Goal: Transaction & Acquisition: Purchase product/service

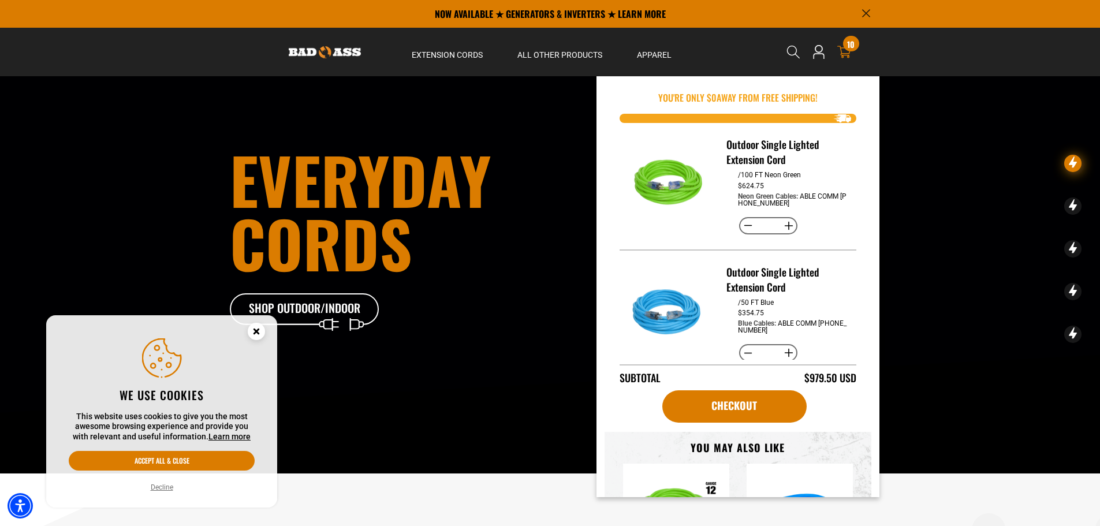
click at [840, 51] on icon at bounding box center [844, 52] width 14 height 14
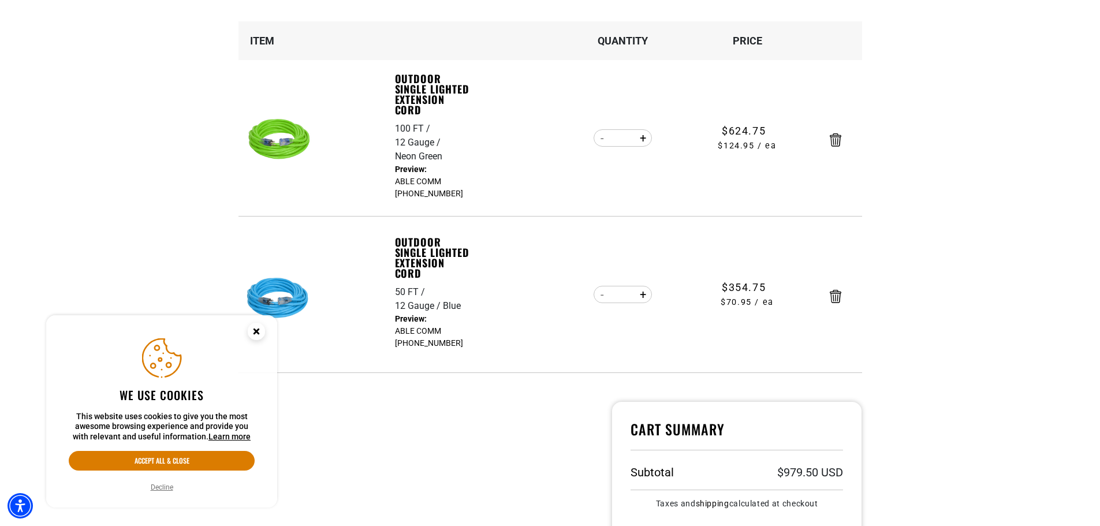
scroll to position [189, 0]
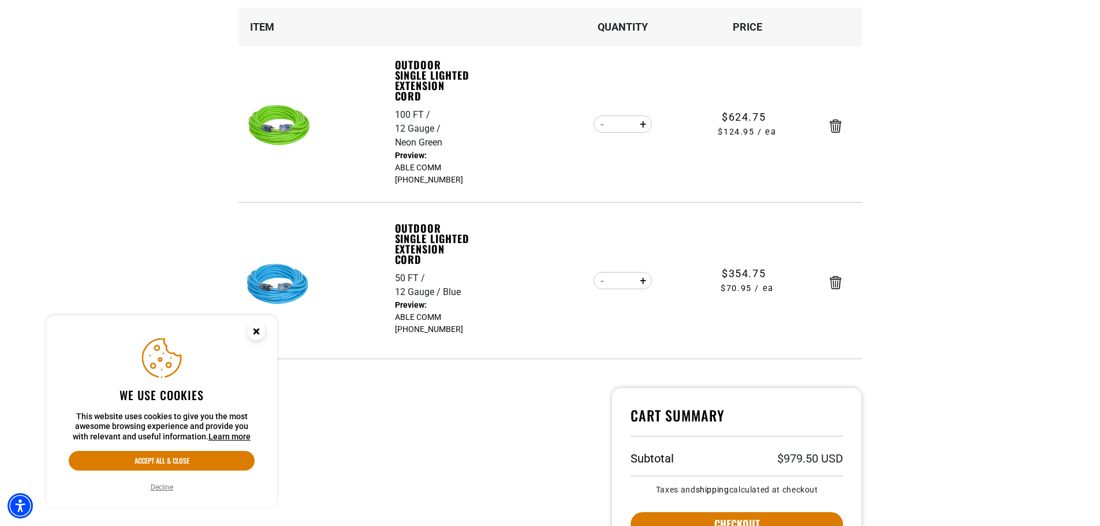
click at [646, 281] on button "Increase quantity for Outdoor Single Lighted Extension Cord" at bounding box center [643, 281] width 18 height 20
type input "*"
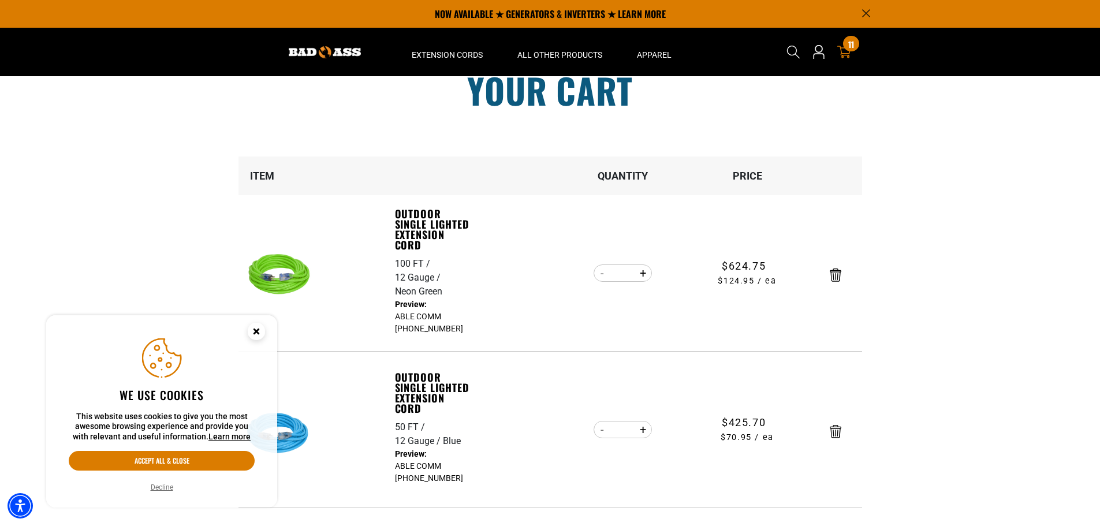
scroll to position [0, 0]
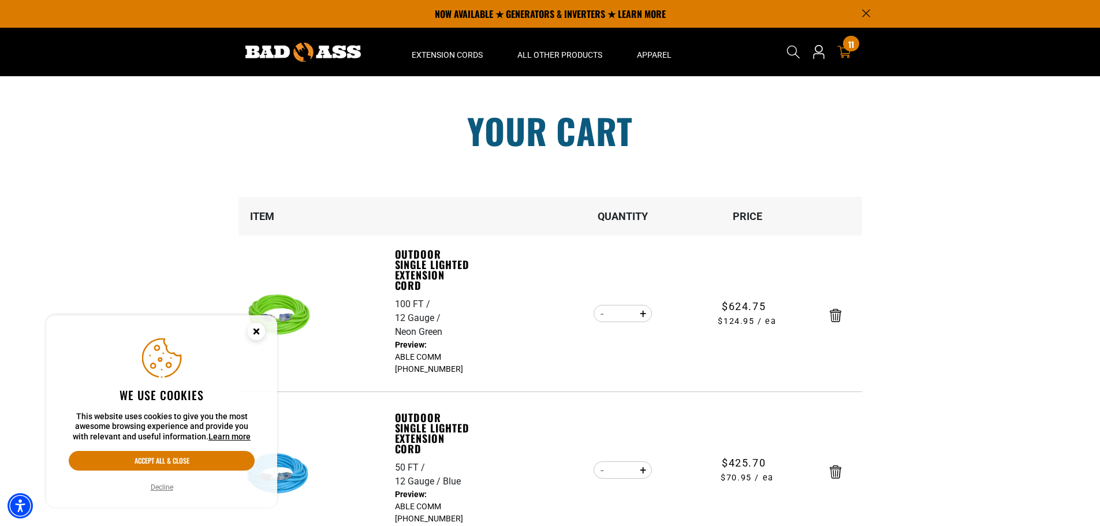
click at [603, 312] on button "Decrease quantity for Outdoor Single Lighted Extension Cord" at bounding box center [603, 314] width 18 height 20
type input "*"
click at [603, 312] on form "Item Quantity Price Outdoor Single Lighted Extension Cord 100 FT 12 Gauge Neon …" at bounding box center [551, 373] width 624 height 352
click at [602, 315] on button "Decrease quantity for Outdoor Single Lighted Extension Cord" at bounding box center [603, 314] width 18 height 20
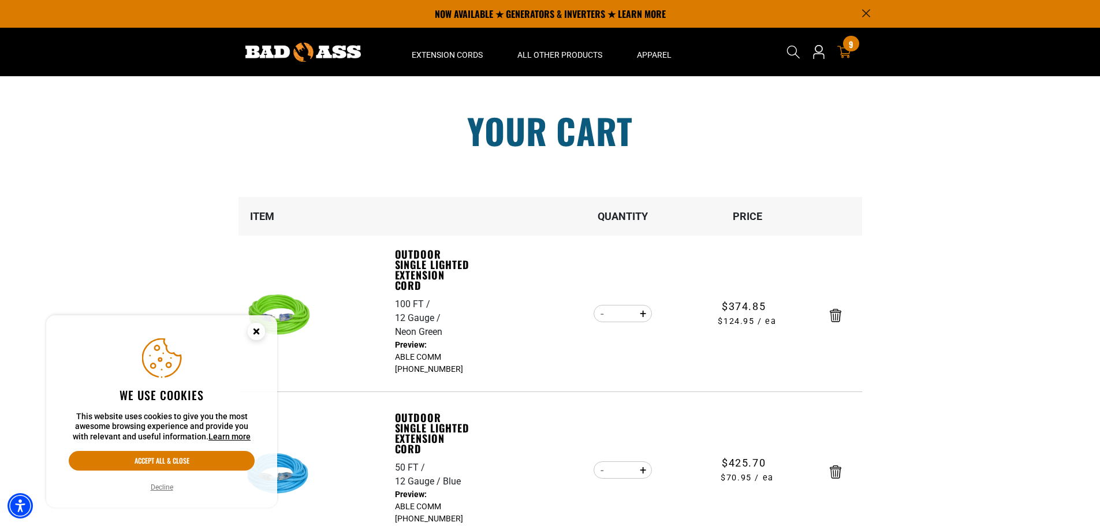
type input "*"
click at [640, 469] on button "Increase quantity for Outdoor Single Lighted Extension Cord" at bounding box center [643, 470] width 18 height 20
type input "*"
click at [258, 327] on circle "Close this option" at bounding box center [256, 331] width 17 height 17
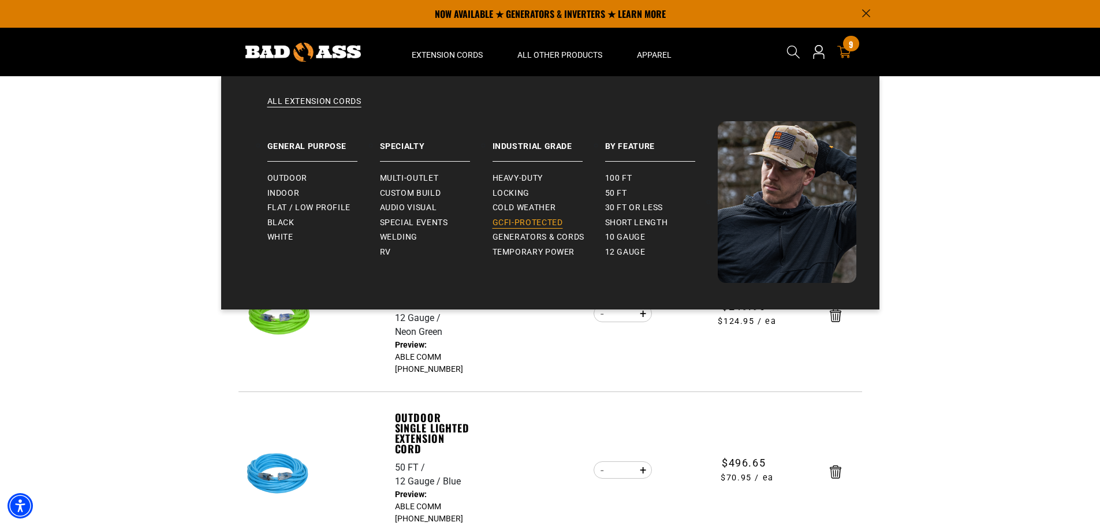
click at [526, 224] on span "GCFI-Protected" at bounding box center [528, 223] width 70 height 10
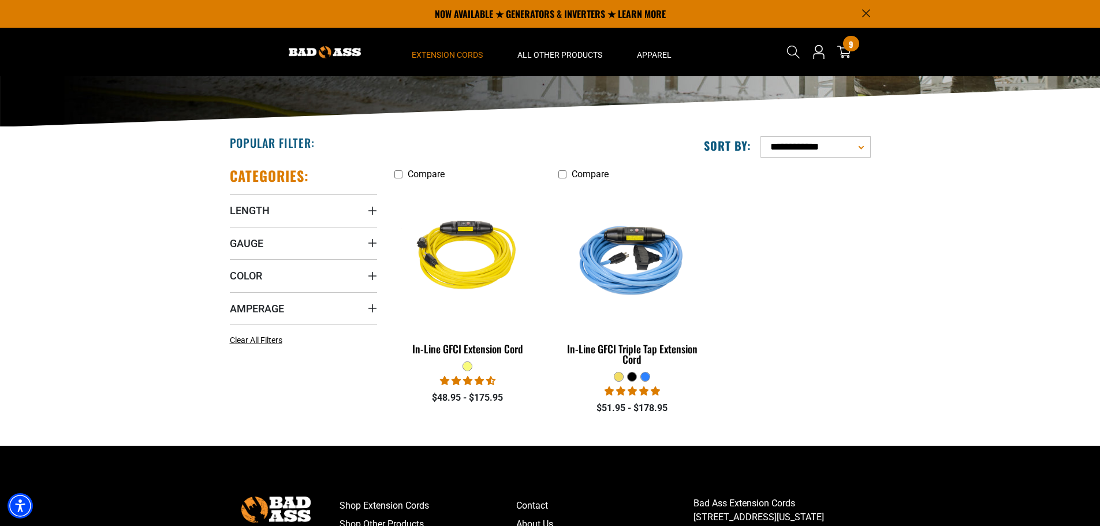
scroll to position [165, 0]
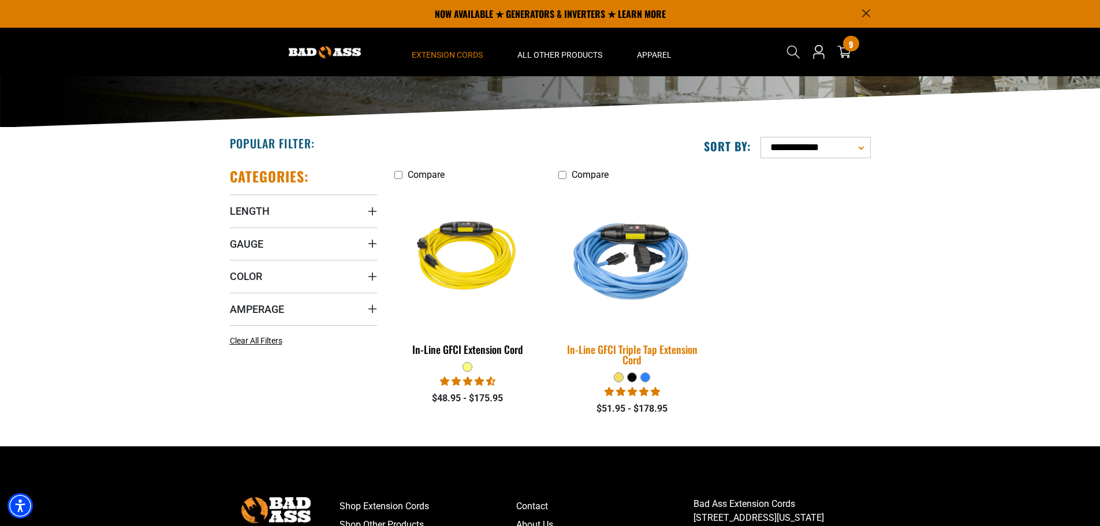
click at [621, 347] on div "In-Line GFCI Triple Tap Extension Cord" at bounding box center [631, 354] width 147 height 21
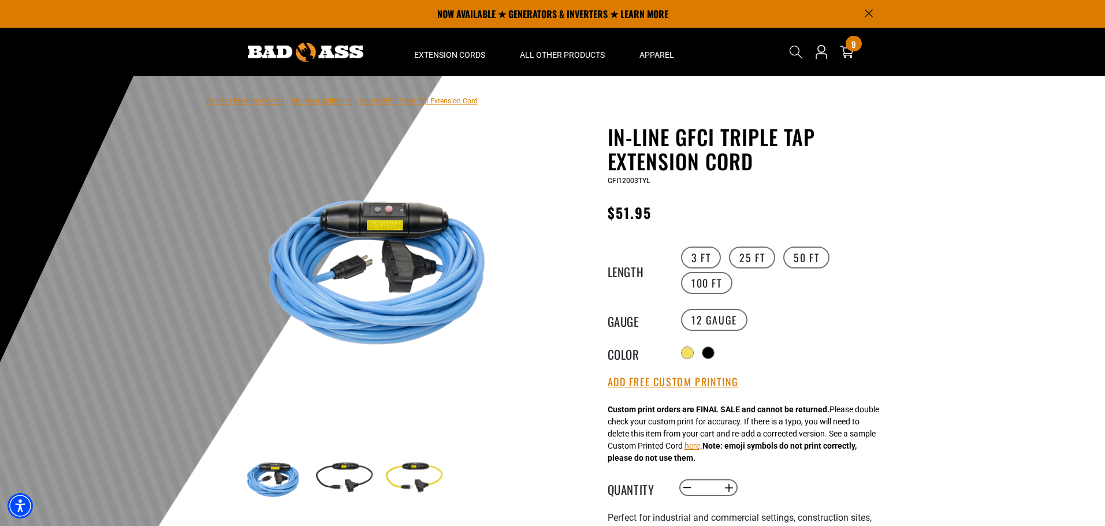
click at [807, 264] on label "50 FT" at bounding box center [806, 258] width 46 height 22
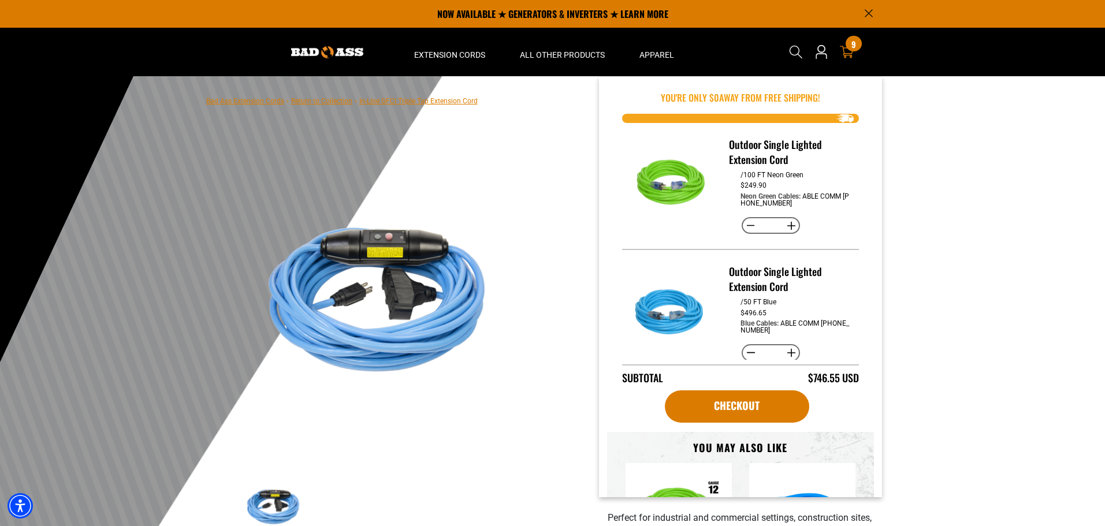
click at [854, 44] on span "9" at bounding box center [853, 44] width 5 height 9
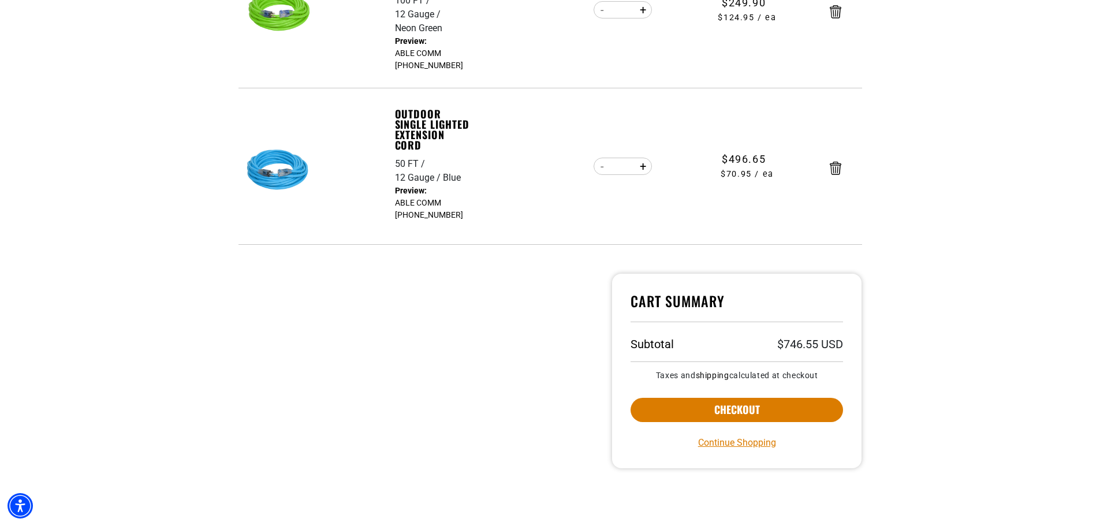
scroll to position [308, 0]
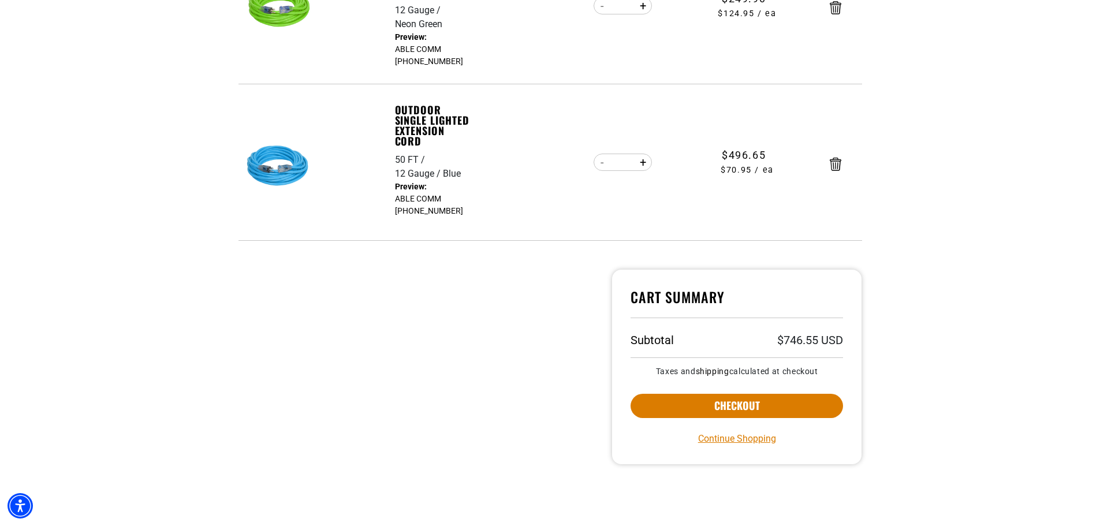
click at [710, 398] on button "Checkout" at bounding box center [737, 406] width 213 height 24
